Goal: Find specific page/section: Find specific page/section

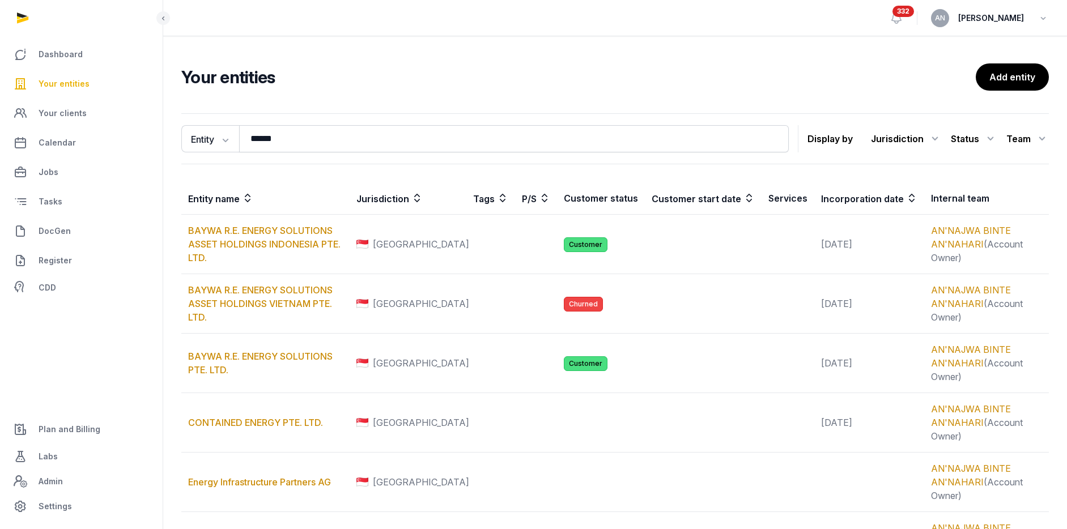
type input "******"
drag, startPoint x: 416, startPoint y: 61, endPoint x: 413, endPoint y: 95, distance: 33.6
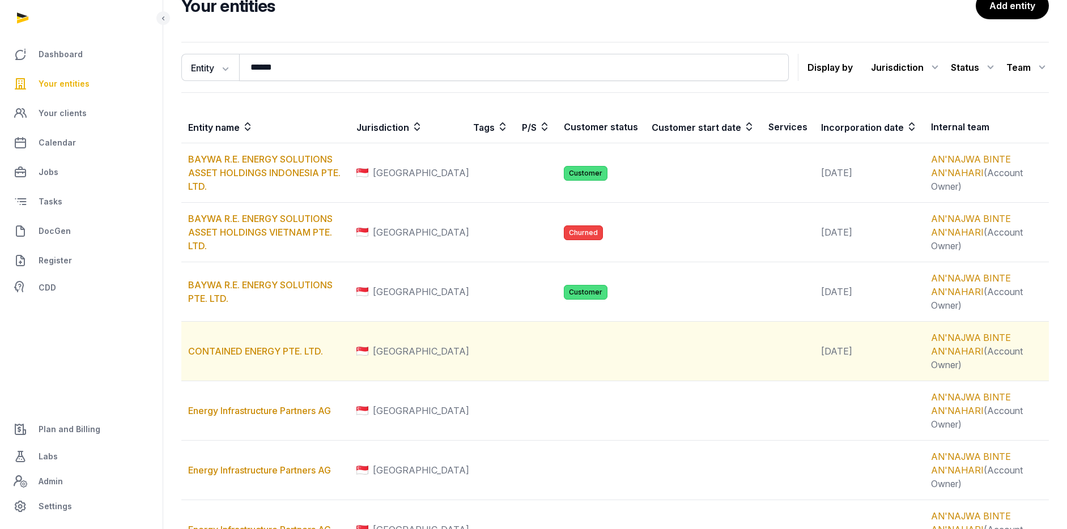
scroll to position [83, 0]
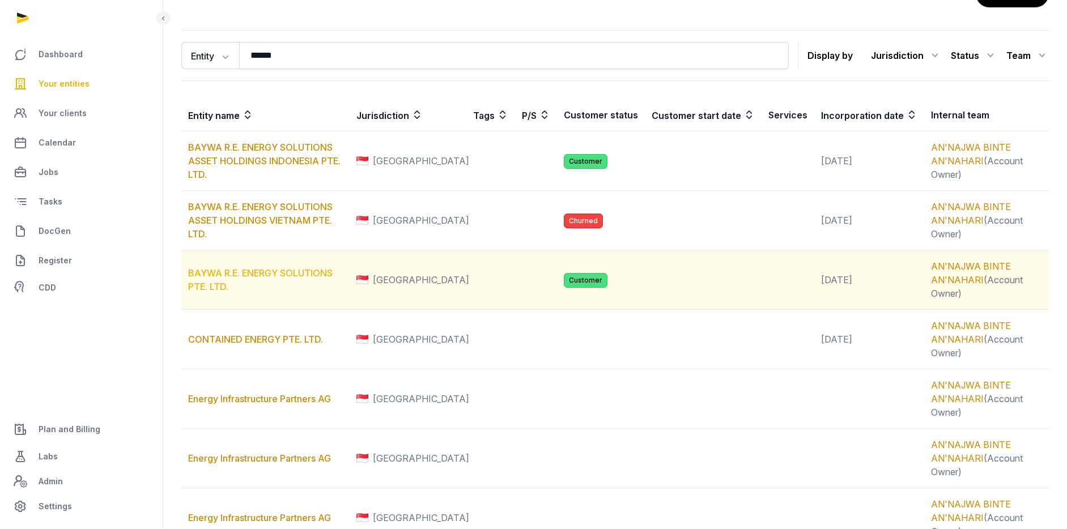
click at [301, 278] on link "BAYWA R.E. ENERGY SOLUTIONS PTE. LTD." at bounding box center [260, 280] width 145 height 25
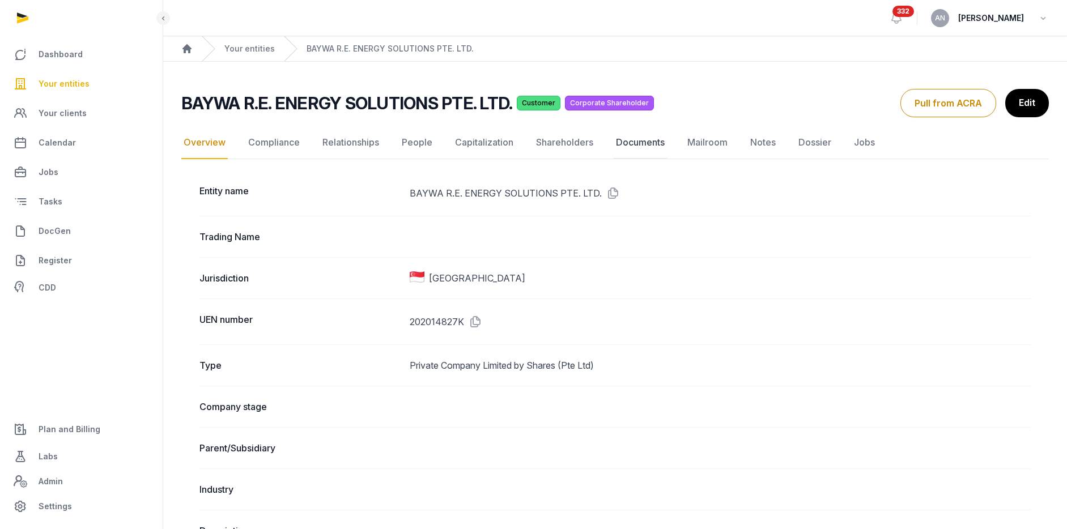
click at [636, 139] on link "Documents" at bounding box center [640, 142] width 53 height 33
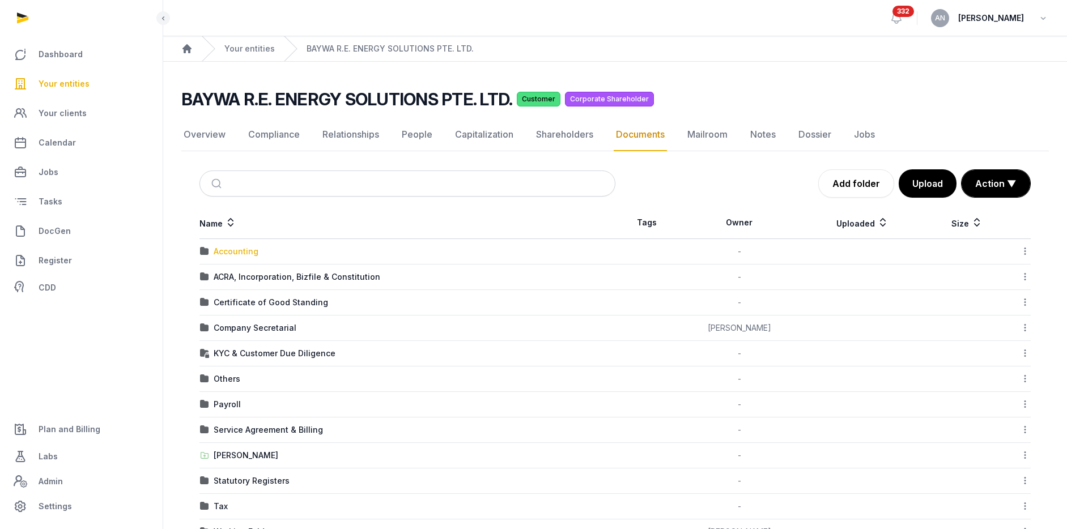
click at [226, 251] on div "Accounting" at bounding box center [236, 251] width 45 height 11
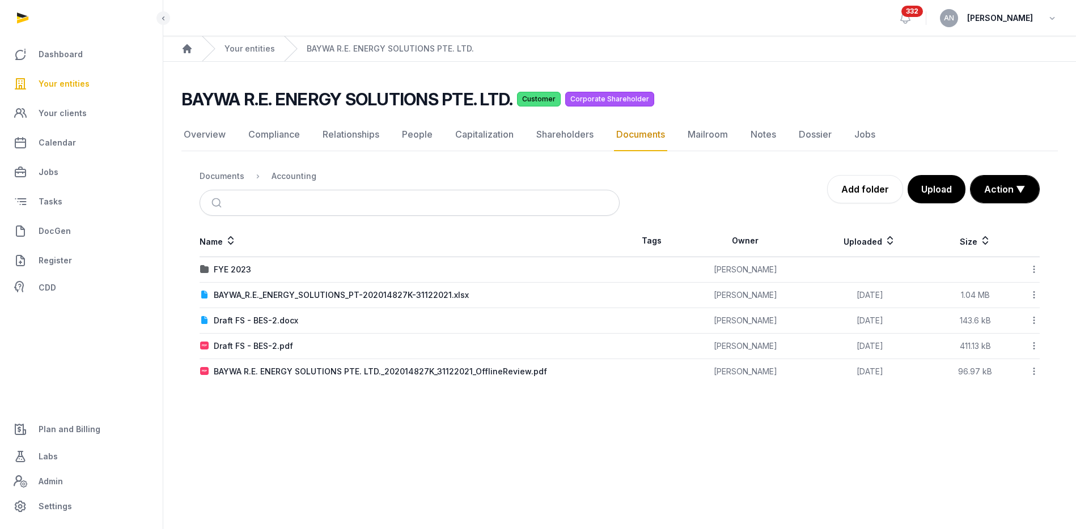
click at [228, 268] on div "FYE 2023" at bounding box center [232, 269] width 37 height 11
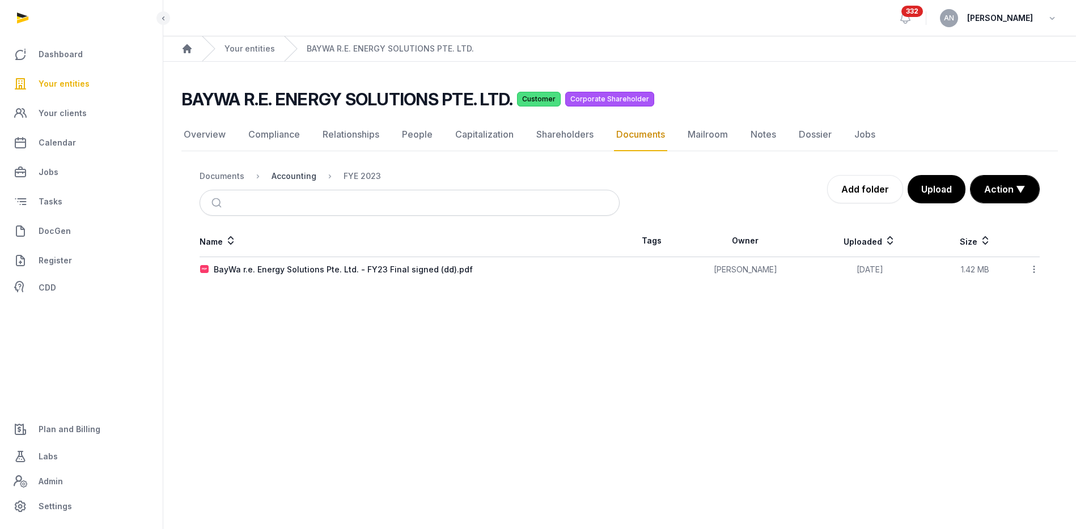
click at [291, 177] on div "Accounting" at bounding box center [293, 176] width 45 height 11
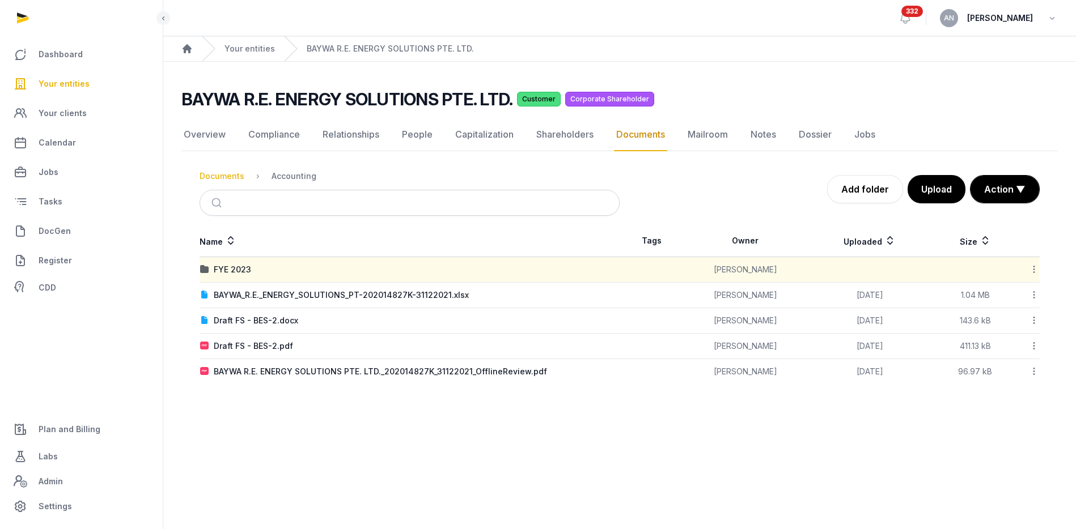
click at [227, 177] on div "Documents" at bounding box center [221, 176] width 45 height 11
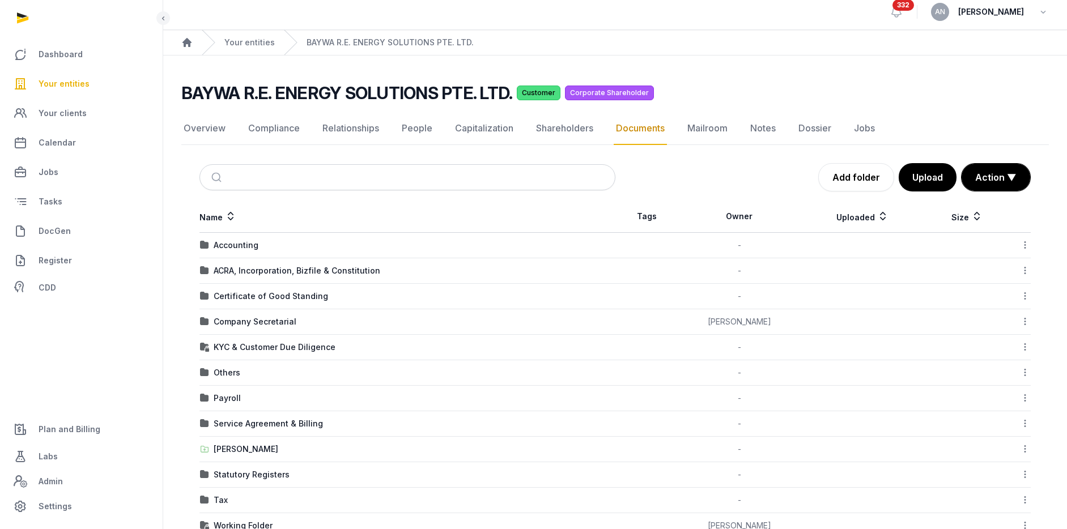
scroll to position [38, 0]
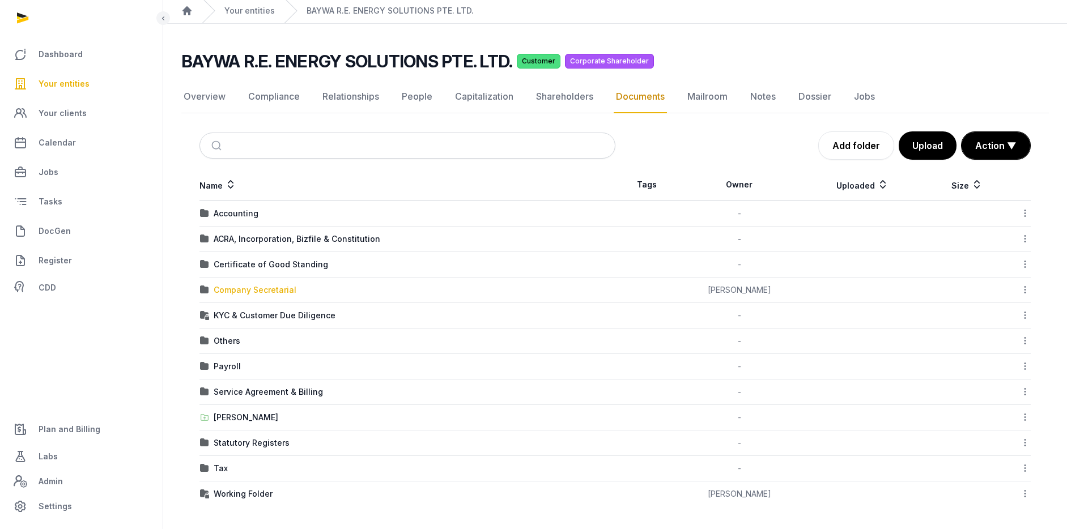
click at [258, 294] on div "Company Secretarial" at bounding box center [255, 290] width 83 height 11
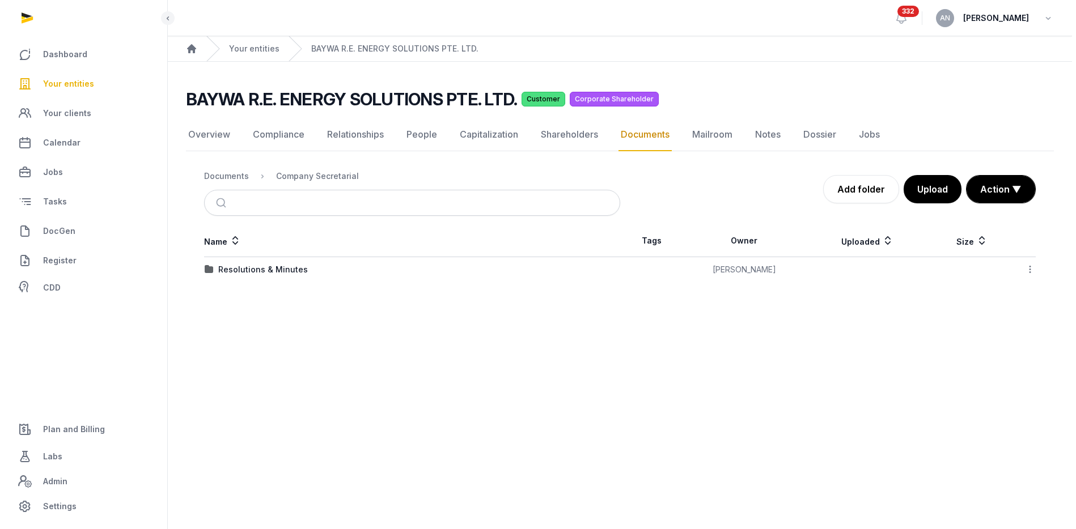
scroll to position [0, 0]
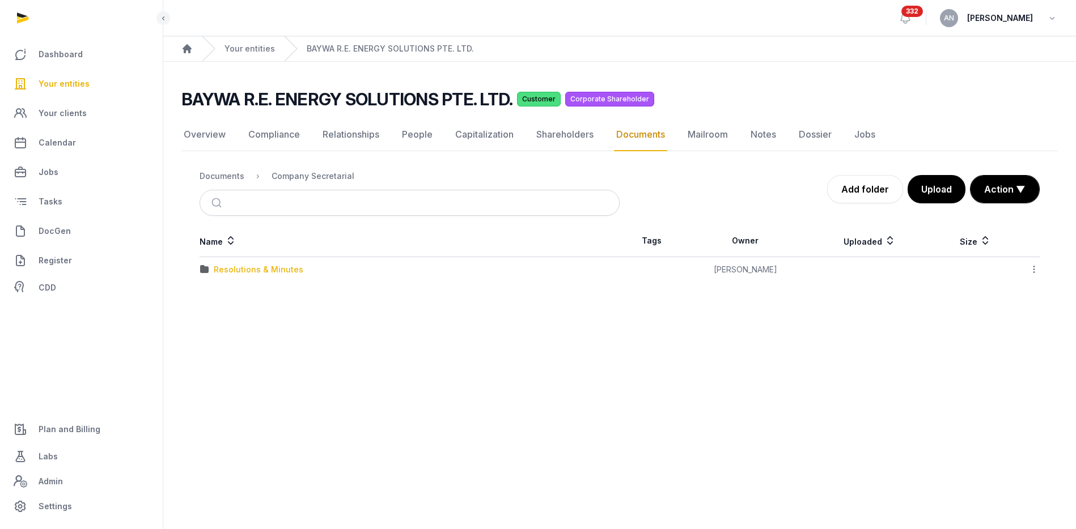
click at [243, 273] on div "Resolutions & Minutes" at bounding box center [259, 269] width 90 height 11
click at [218, 325] on div "2025" at bounding box center [224, 320] width 20 height 11
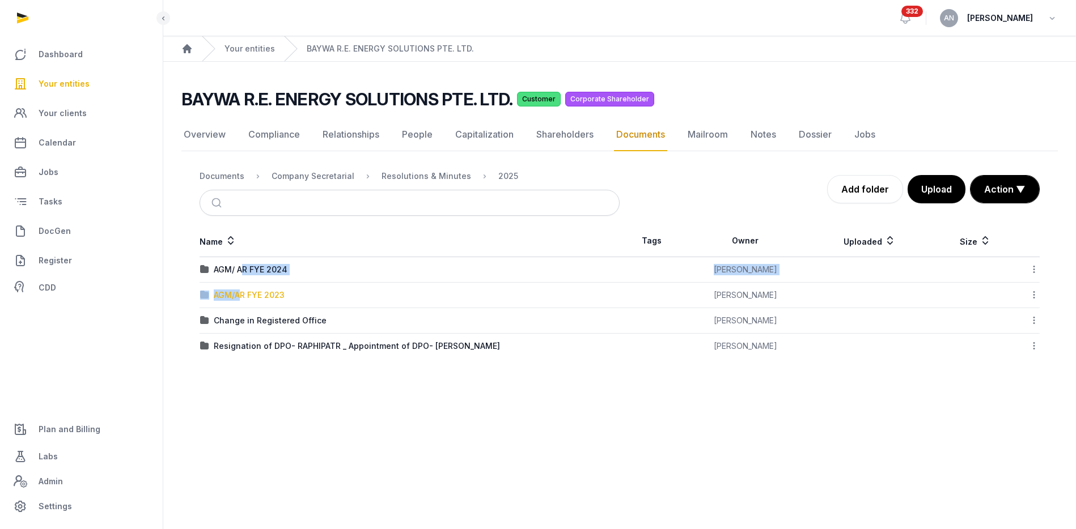
drag, startPoint x: 245, startPoint y: 271, endPoint x: 242, endPoint y: 298, distance: 26.2
click at [242, 298] on tbody "AGM/ AR FYE 2024 [PERSON_NAME] Download Folder Edit properties Change owner Cop…" at bounding box center [619, 308] width 840 height 102
click at [242, 297] on div "AGM/AR FYE 2023" at bounding box center [249, 295] width 71 height 11
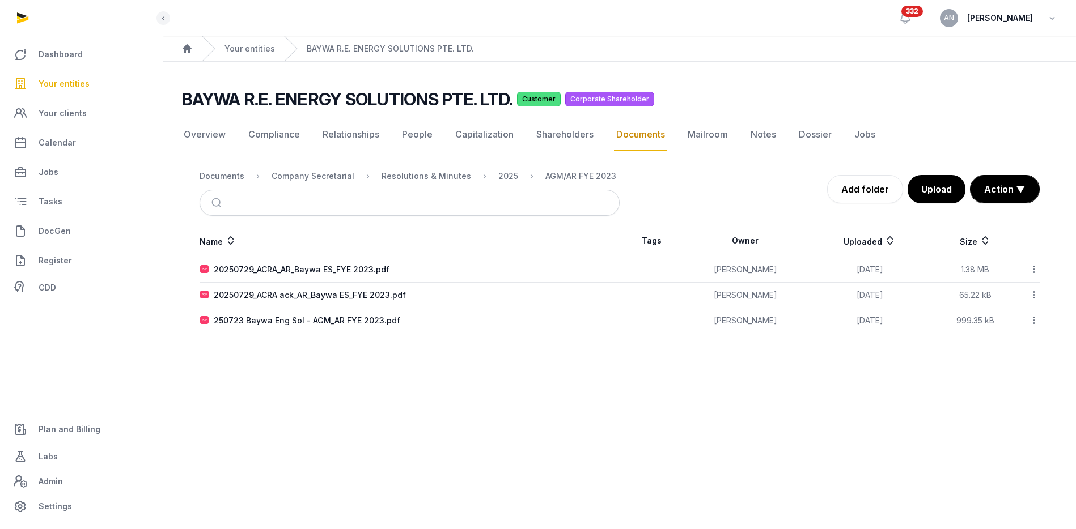
click at [219, 175] on div "Documents" at bounding box center [221, 176] width 45 height 11
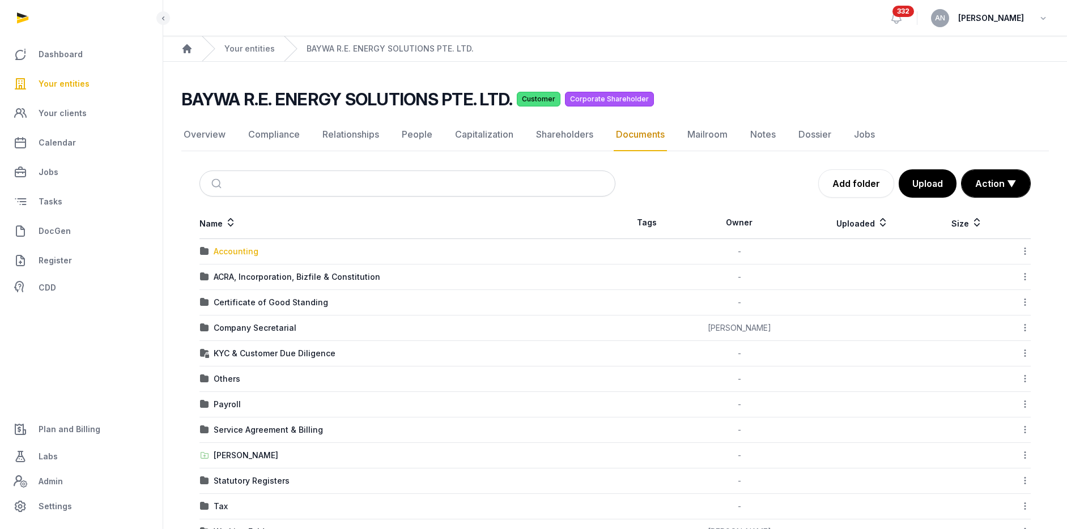
click at [227, 250] on div "Accounting" at bounding box center [236, 251] width 45 height 11
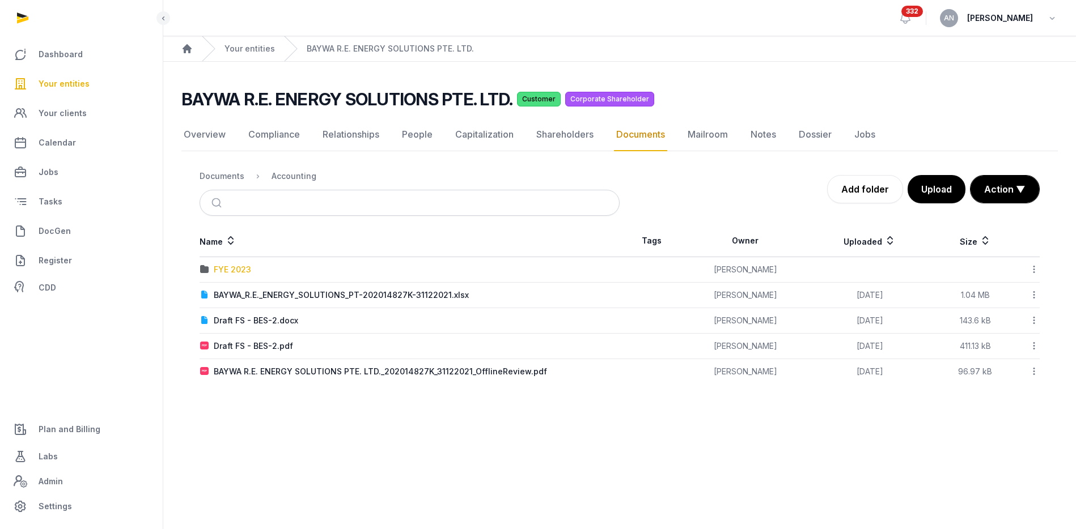
click at [233, 264] on div "FYE 2023" at bounding box center [232, 269] width 37 height 11
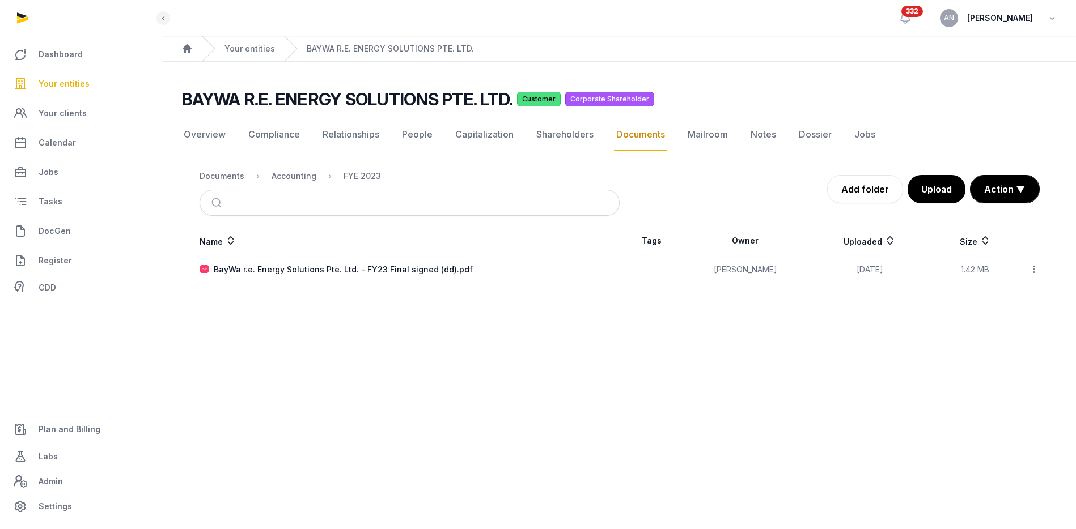
click at [284, 271] on div "BayWa r.e. Energy Solutions Pte. Ltd. - FY23 Final signed (dd).pdf" at bounding box center [343, 269] width 259 height 11
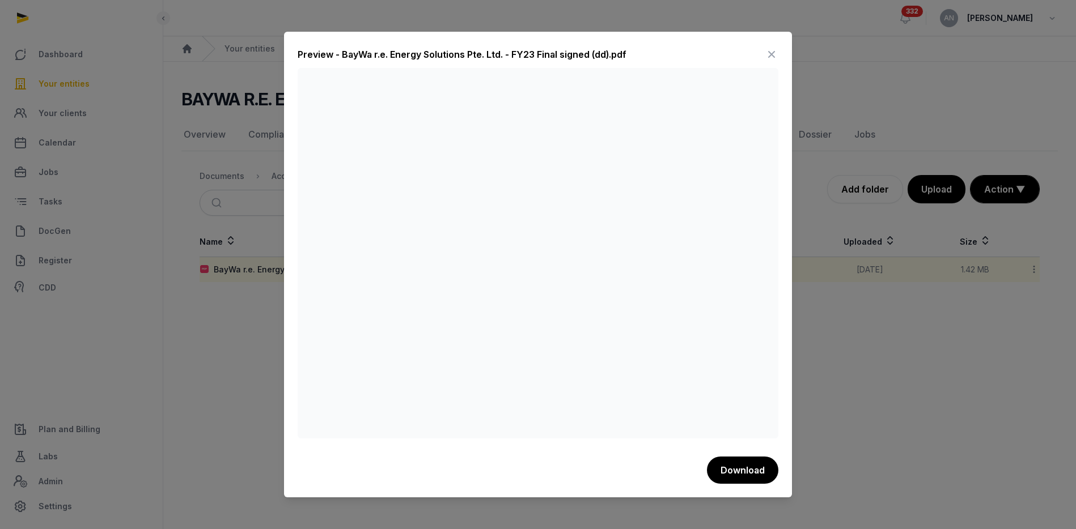
drag, startPoint x: 771, startPoint y: 52, endPoint x: 765, endPoint y: 50, distance: 6.3
click at [771, 52] on icon at bounding box center [772, 54] width 14 height 18
